Goal: Task Accomplishment & Management: Use online tool/utility

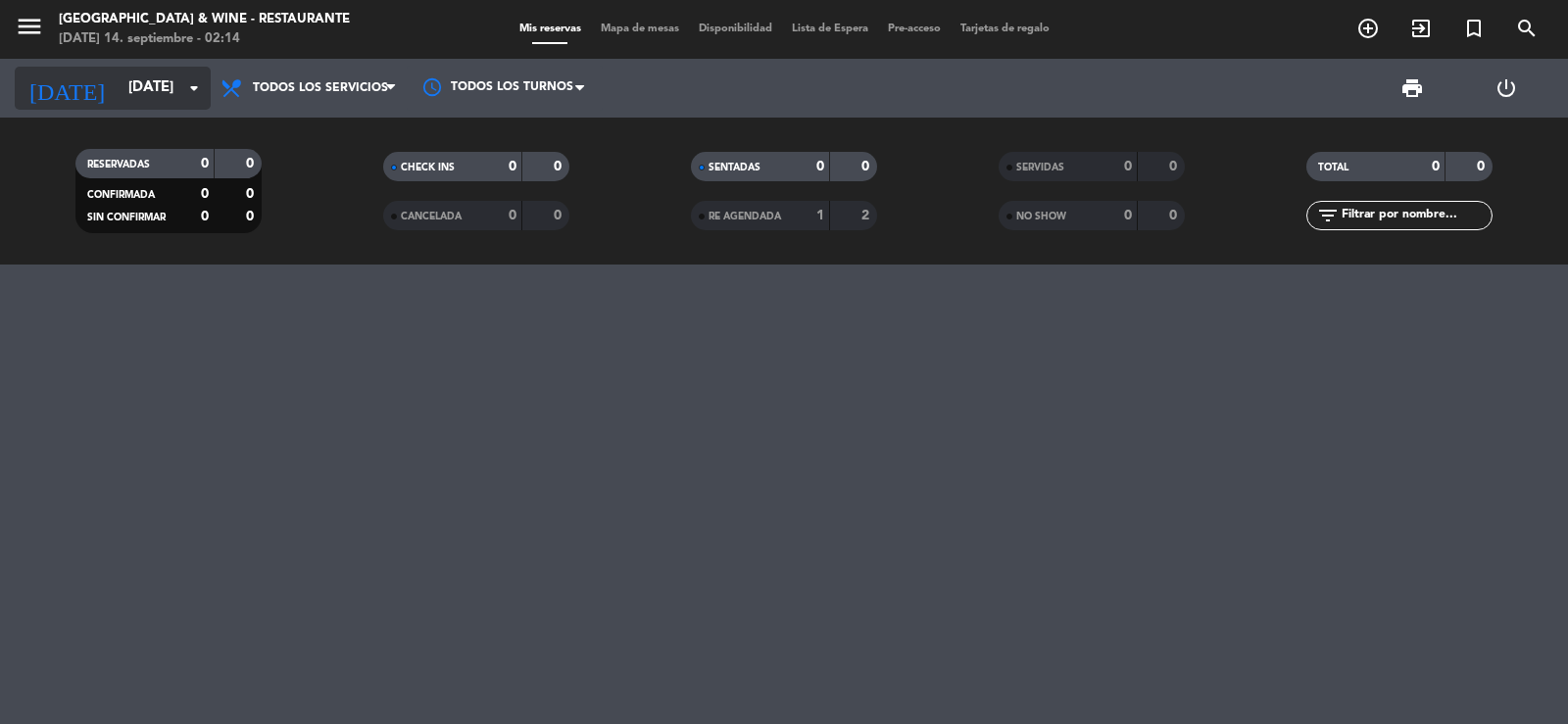
click at [125, 90] on input "[DATE]" at bounding box center [213, 88] width 190 height 38
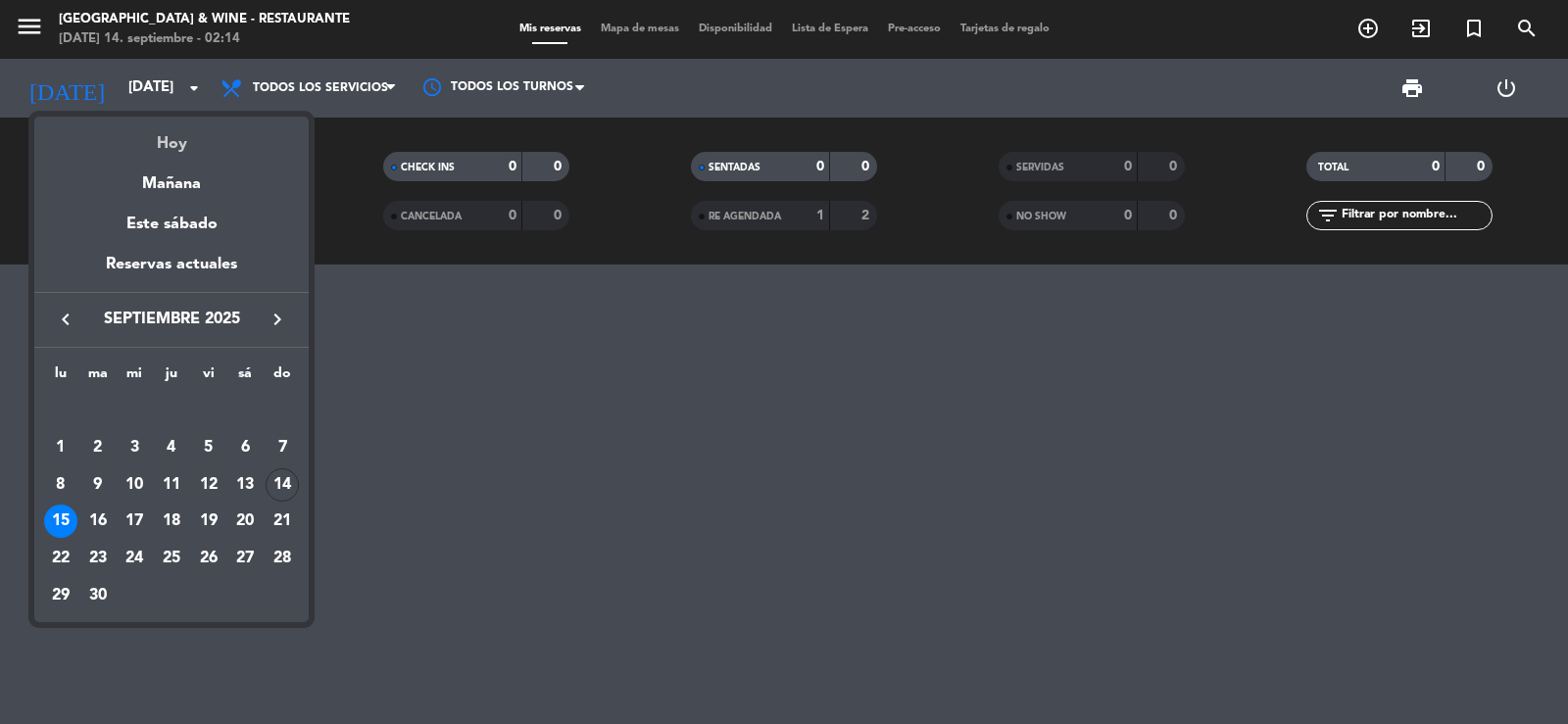
click at [164, 142] on div "Hoy" at bounding box center [172, 136] width 274 height 40
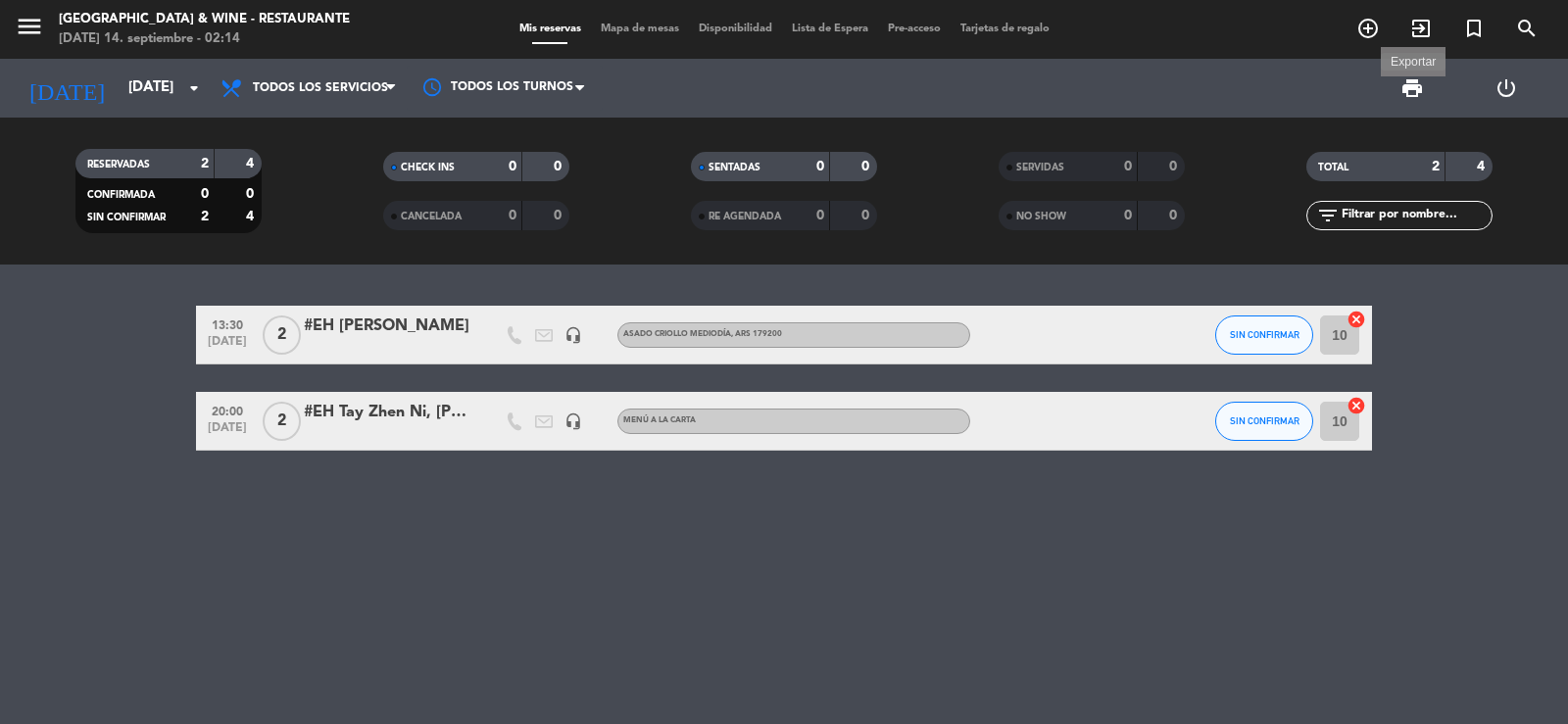
click at [1415, 84] on span "print" at bounding box center [1413, 88] width 24 height 24
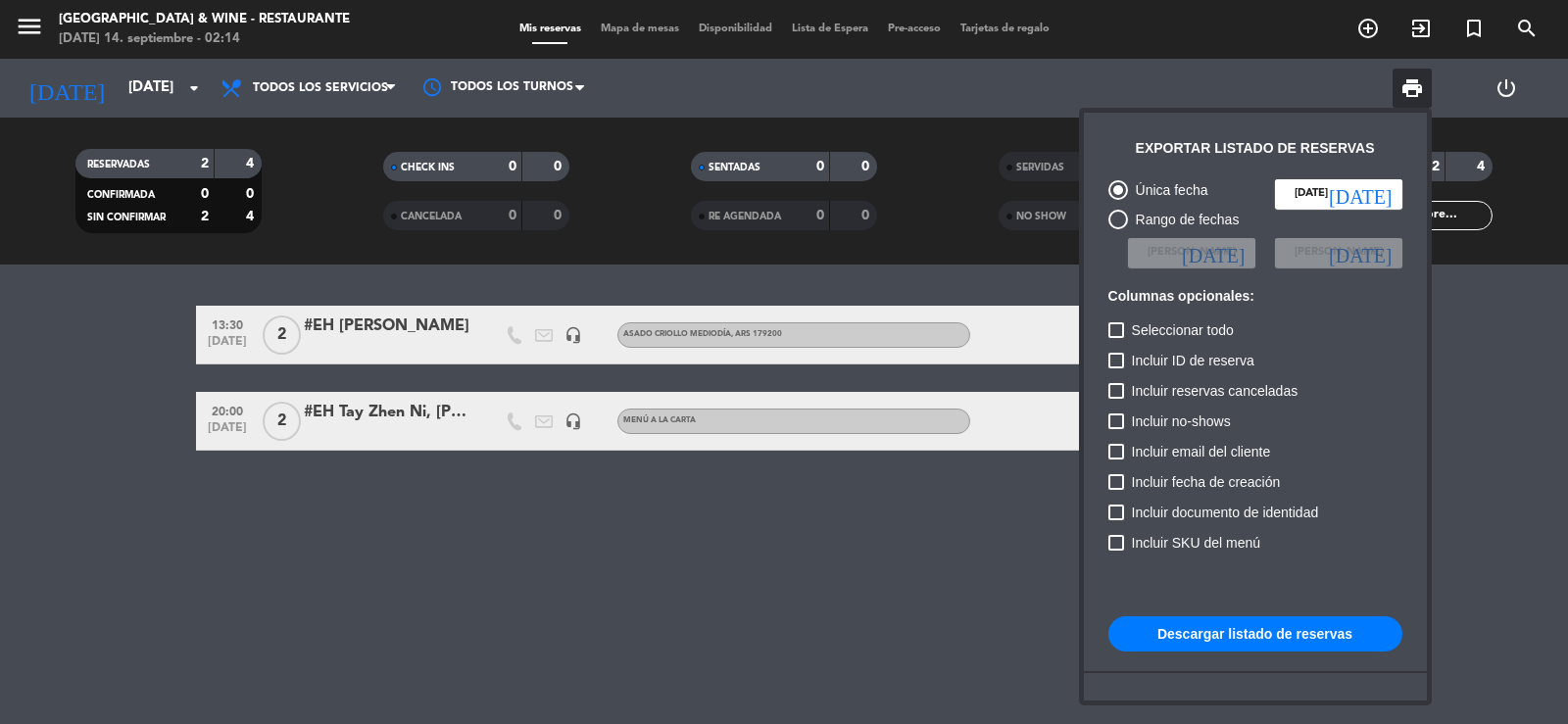
click at [1187, 635] on button "Descargar listado de reservas" at bounding box center [1255, 635] width 294 height 36
click at [547, 571] on div at bounding box center [784, 362] width 1568 height 724
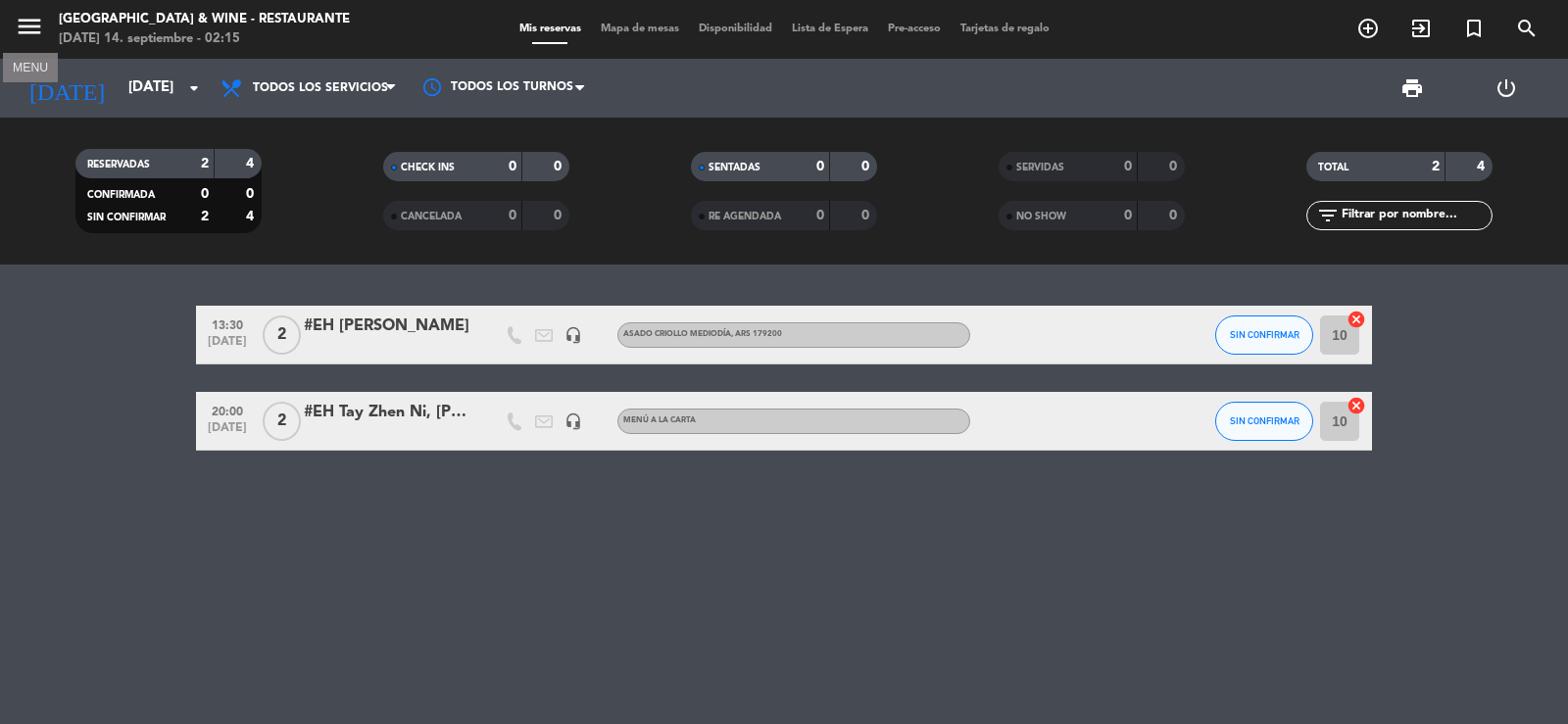
click at [43, 38] on icon "menu" at bounding box center [30, 27] width 30 height 30
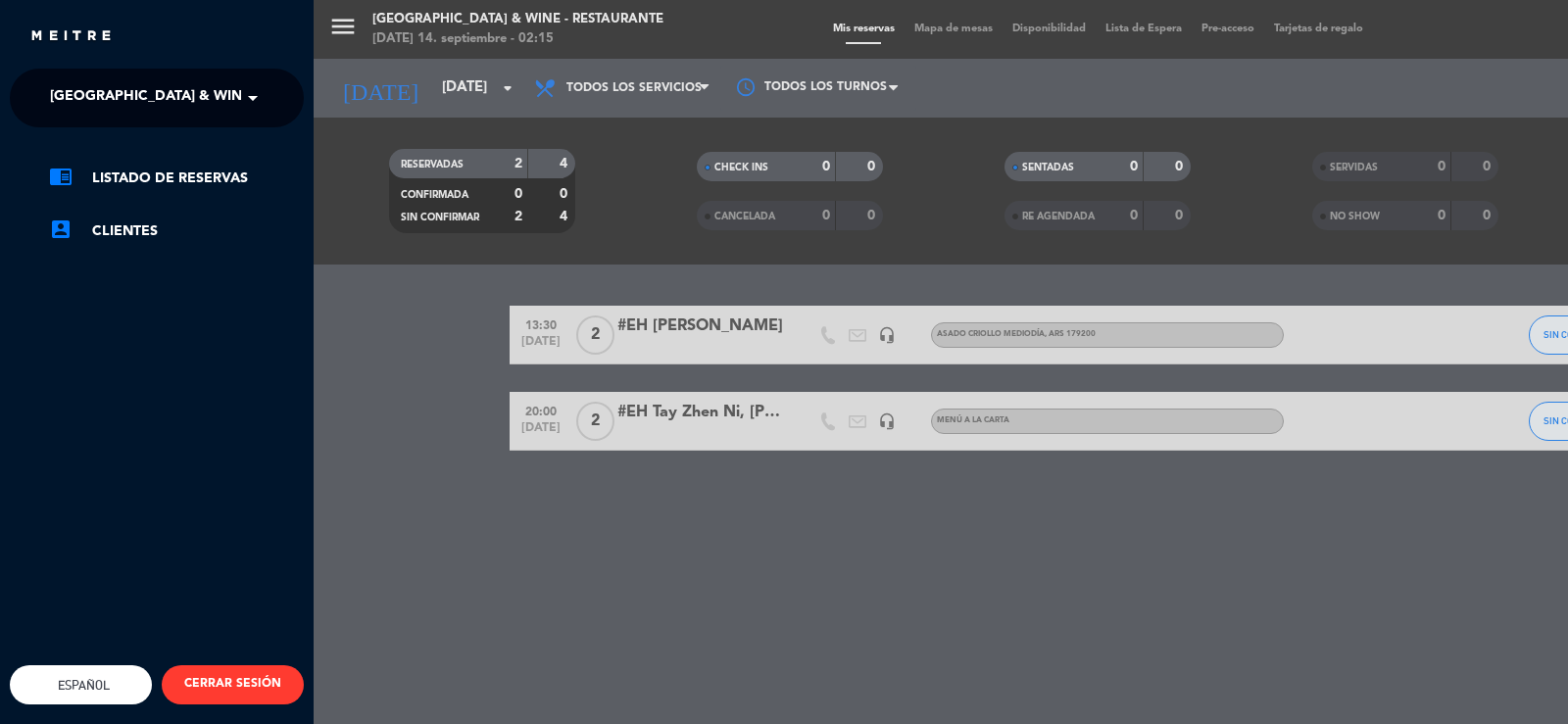
click at [439, 96] on div "menu [GEOGRAPHIC_DATA] & Wine - Restaurante [DATE] 14. septiembre - 02:15 Mis r…" at bounding box center [1097, 362] width 1568 height 724
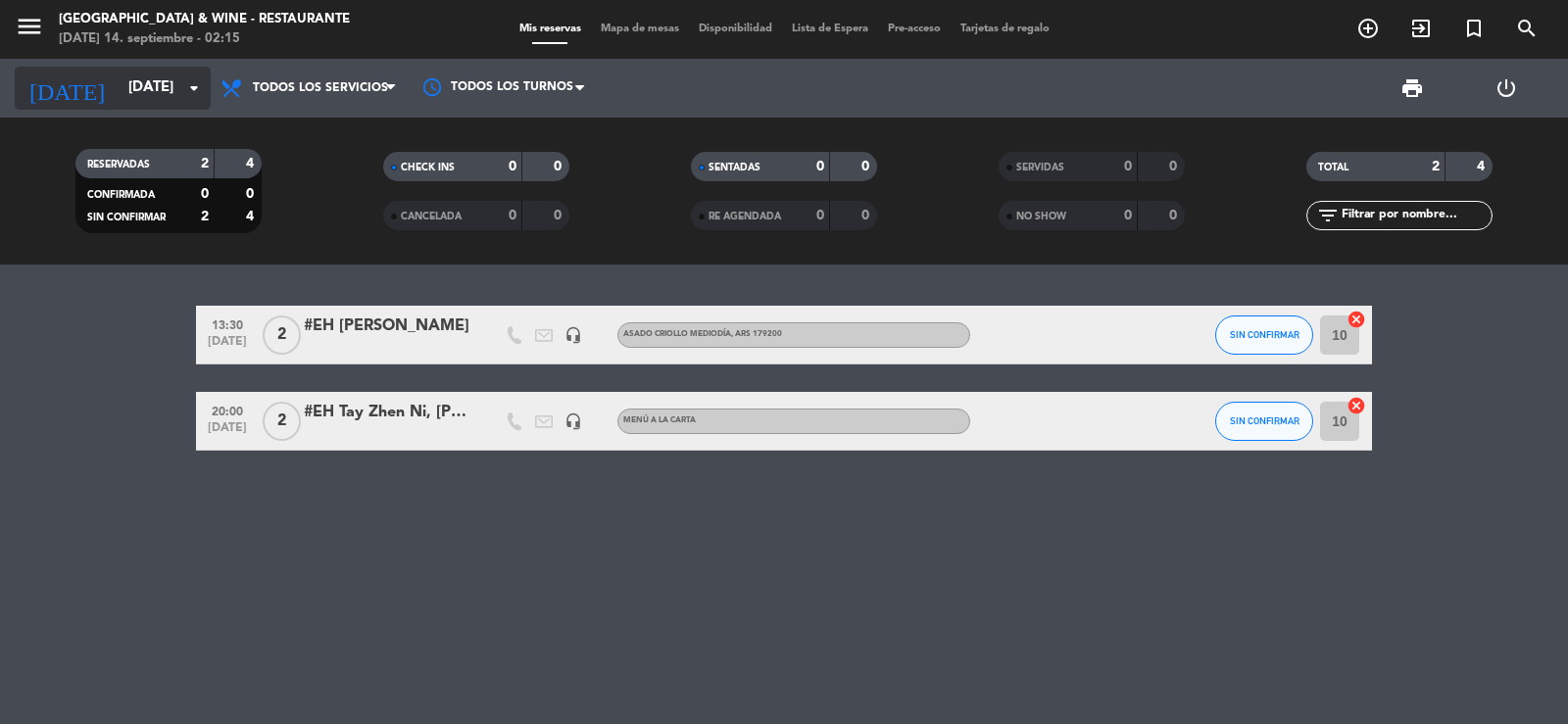
click at [171, 93] on input "[DATE]" at bounding box center [213, 88] width 190 height 38
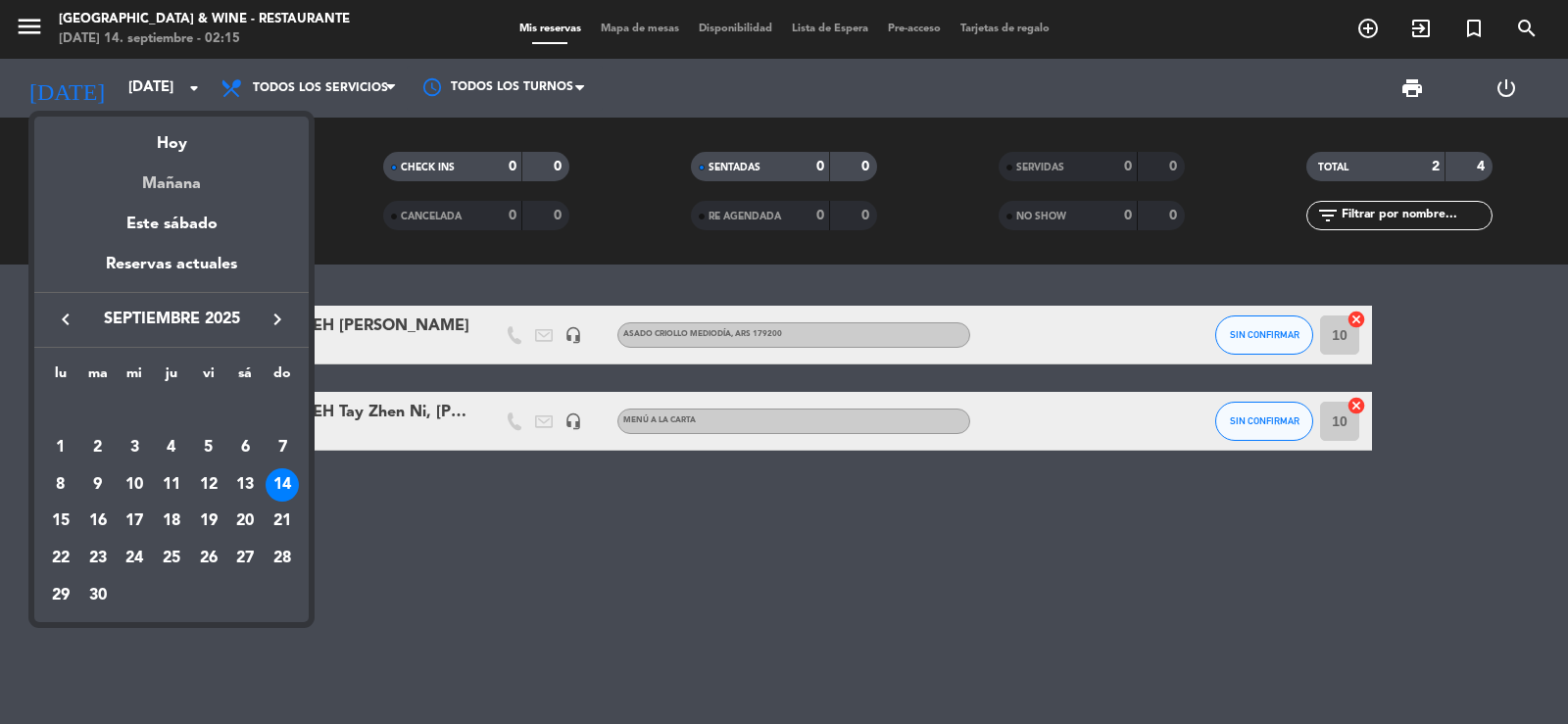
click at [176, 172] on div "Mañana" at bounding box center [172, 177] width 274 height 40
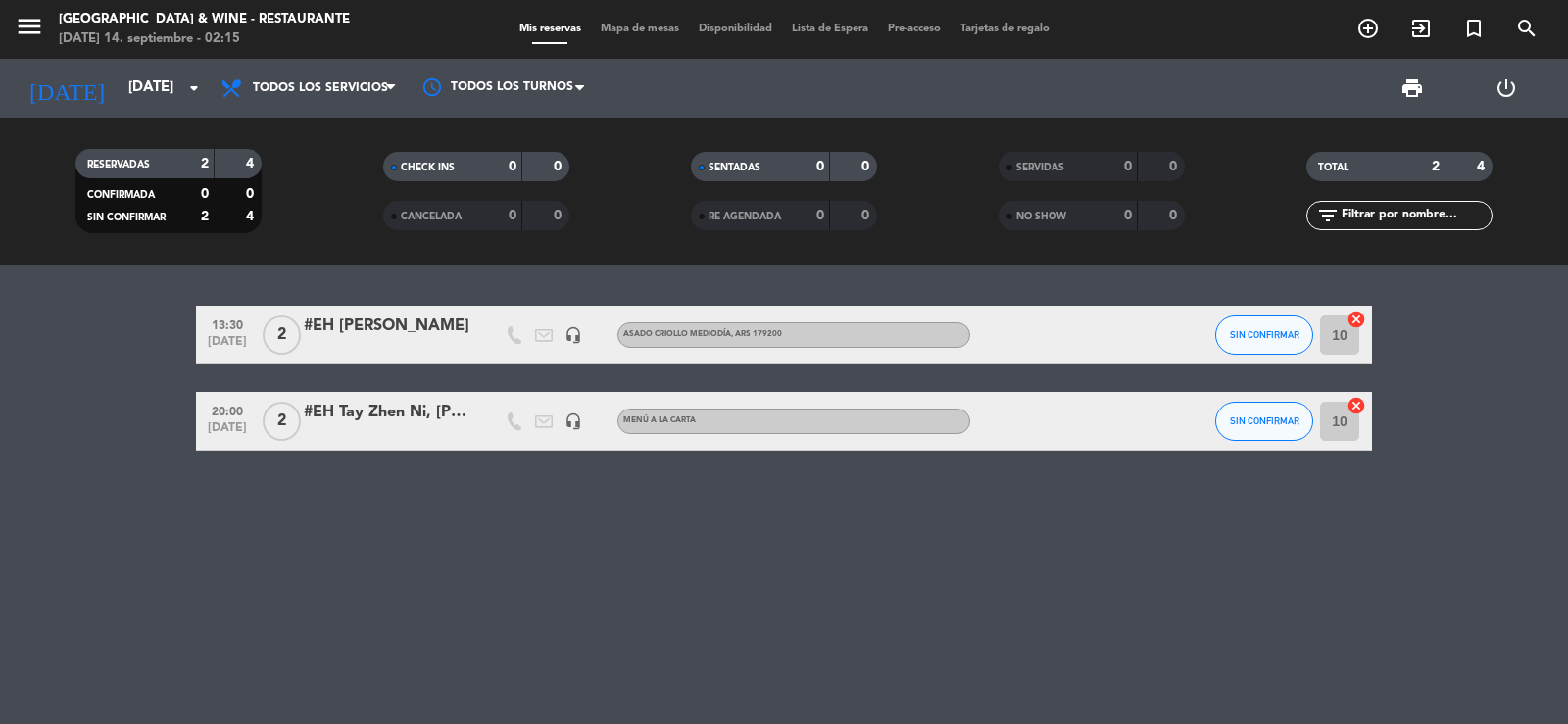
type input "[DATE]"
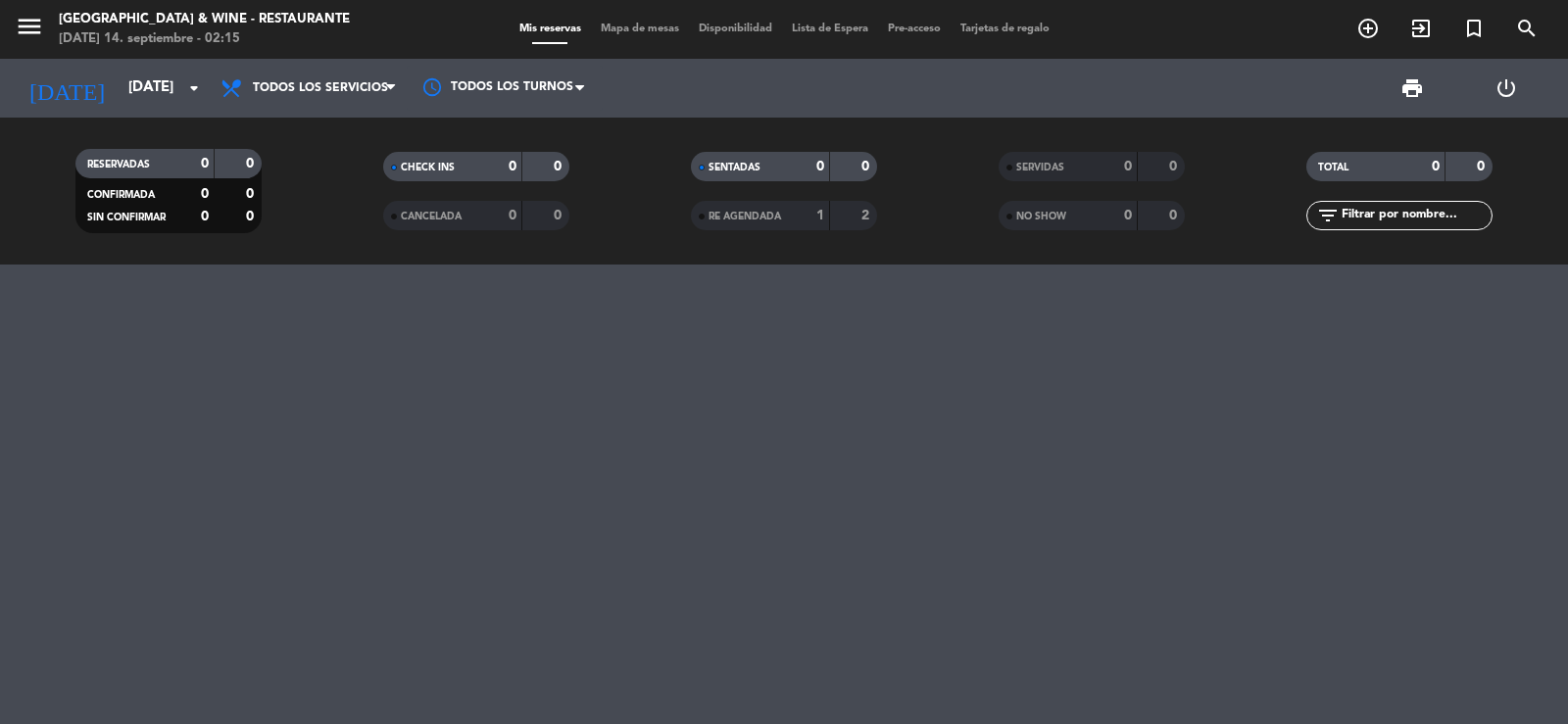
click at [601, 507] on div at bounding box center [784, 495] width 1568 height 460
